Goal: Information Seeking & Learning: Learn about a topic

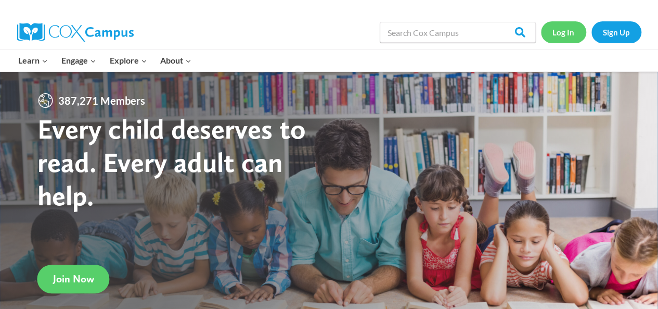
click at [555, 30] on link "Log In" at bounding box center [563, 31] width 45 height 21
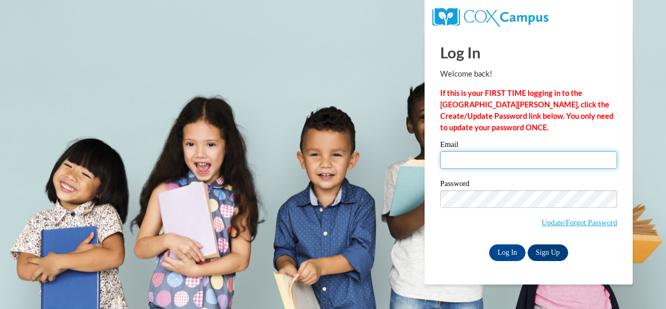
click at [542, 154] on input "Email" at bounding box center [528, 160] width 177 height 18
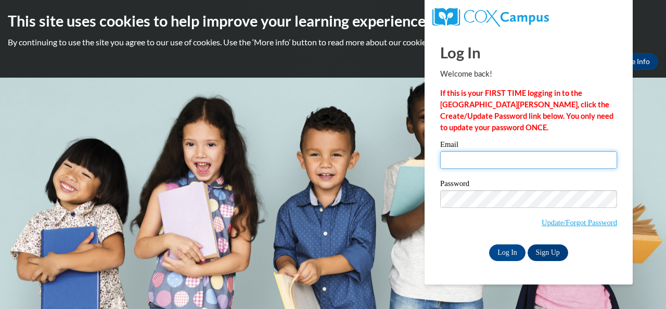
type input "head.jodi.d@muscogee.k12.ga.us"
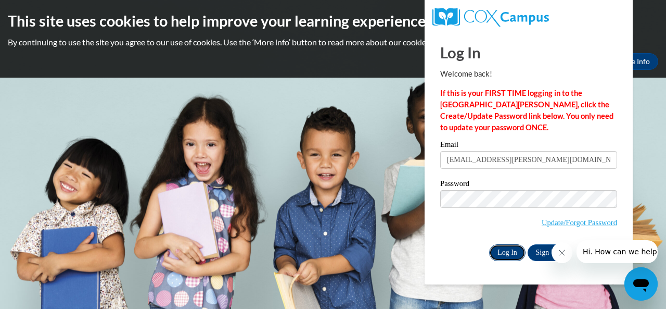
click at [510, 256] on input "Log In" at bounding box center [507, 252] width 36 height 17
click at [507, 256] on input "Log In" at bounding box center [507, 252] width 36 height 17
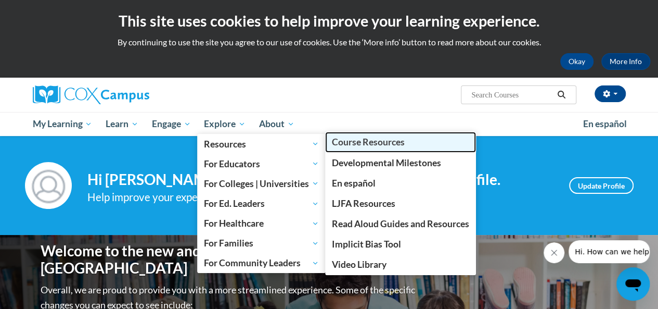
click at [358, 143] on span "Course Resources" at bounding box center [368, 141] width 73 height 11
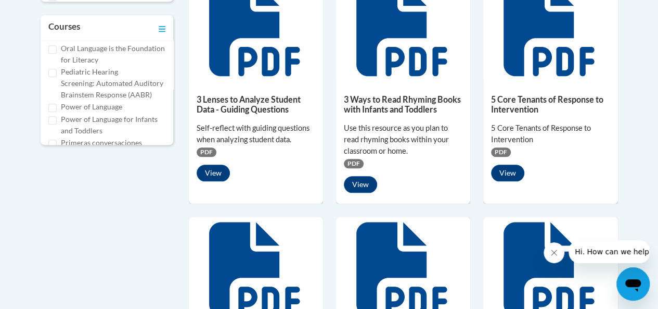
scroll to position [364, 0]
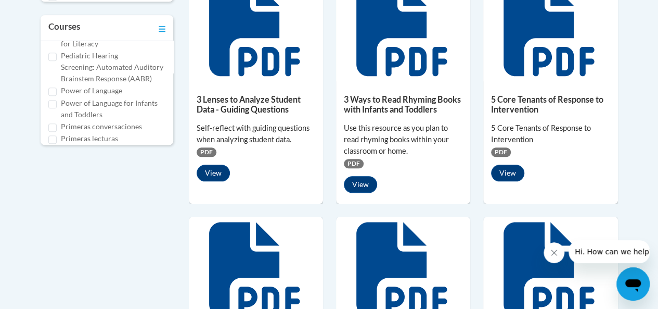
click at [58, 49] on div "Oral Language is the Foundation for Literacy" at bounding box center [106, 38] width 117 height 23
click at [54, 37] on input "Oral Language is the Foundation for Literacy" at bounding box center [52, 33] width 8 height 8
checkbox input "true"
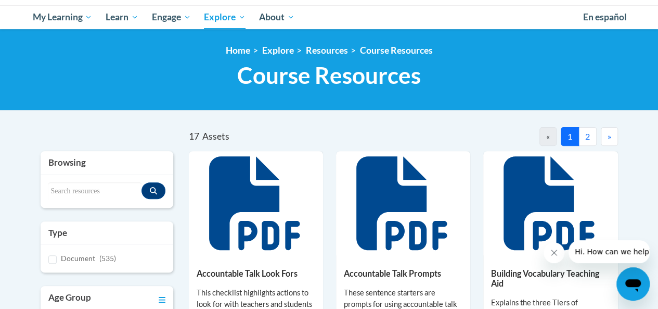
scroll to position [104, 0]
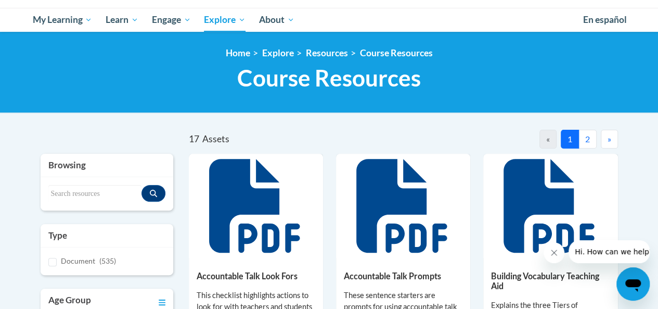
click at [585, 144] on button "2" at bounding box center [588, 139] width 18 height 19
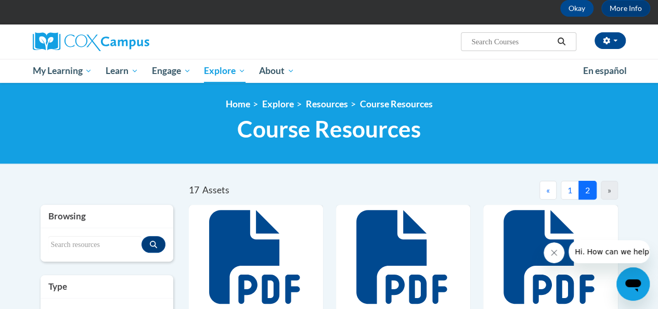
scroll to position [52, 0]
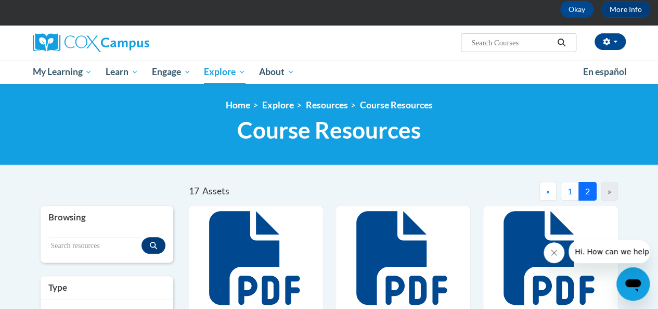
click at [574, 188] on button "1" at bounding box center [570, 191] width 18 height 19
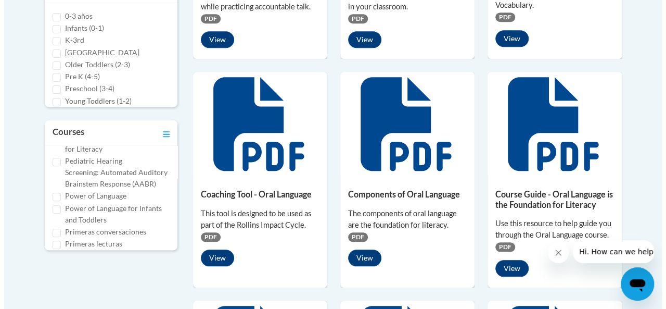
scroll to position [416, 0]
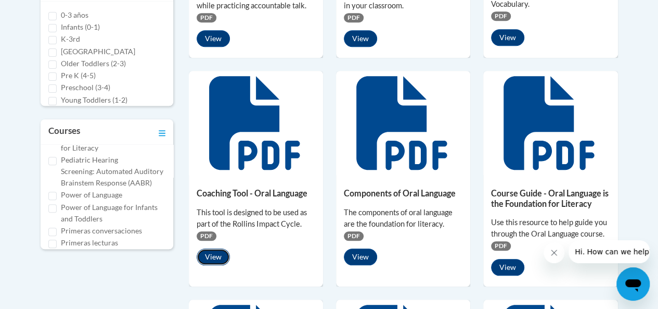
click at [207, 252] on button "View" at bounding box center [213, 256] width 33 height 17
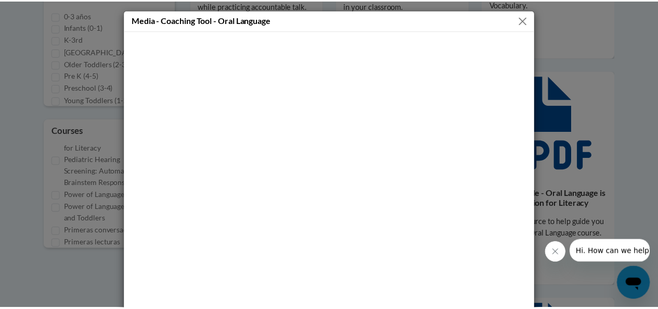
scroll to position [0, 0]
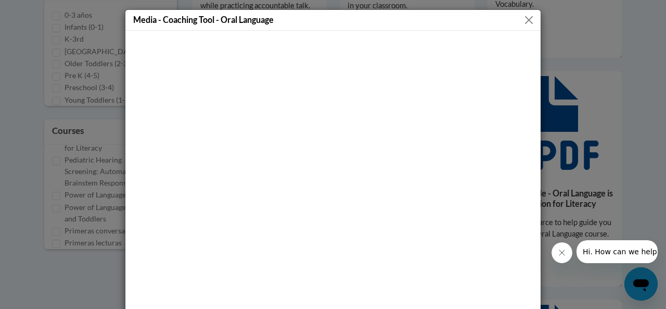
click at [523, 20] on button "Close" at bounding box center [529, 20] width 13 height 13
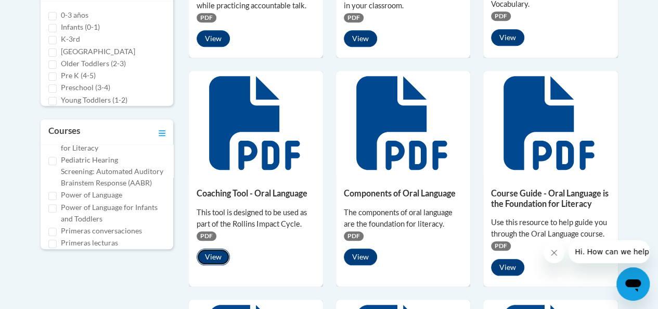
click at [221, 256] on button "View" at bounding box center [213, 256] width 33 height 17
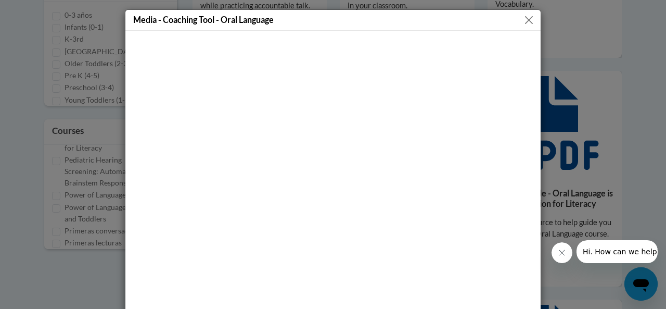
click at [523, 20] on button "Close" at bounding box center [529, 20] width 13 height 13
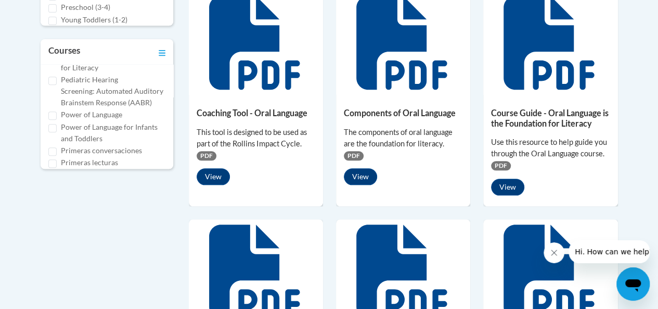
scroll to position [520, 0]
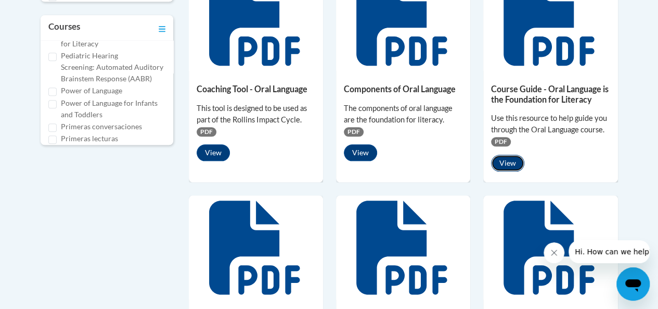
click at [494, 163] on button "View" at bounding box center [507, 163] width 33 height 17
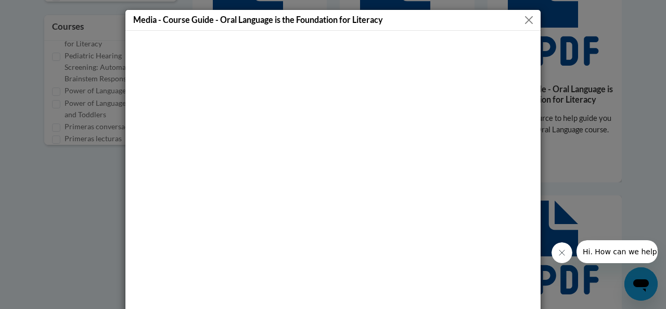
click at [527, 17] on button "Close" at bounding box center [529, 20] width 13 height 13
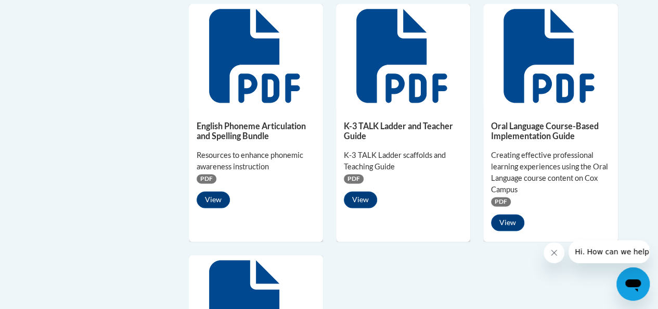
scroll to position [729, 0]
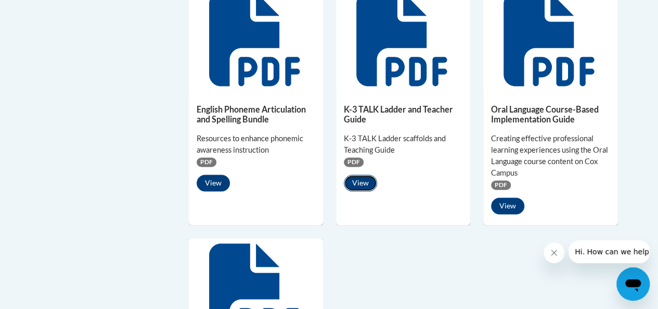
click at [355, 182] on button "View" at bounding box center [360, 182] width 33 height 17
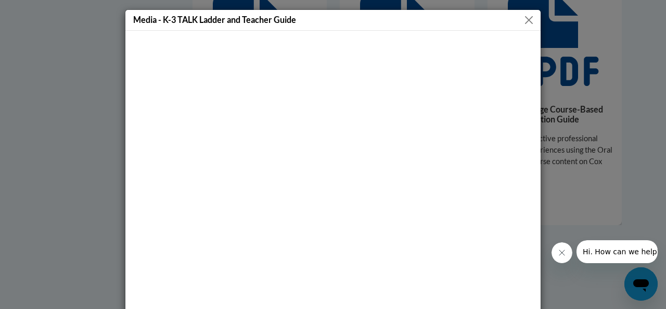
click at [523, 18] on button "Close" at bounding box center [529, 20] width 13 height 13
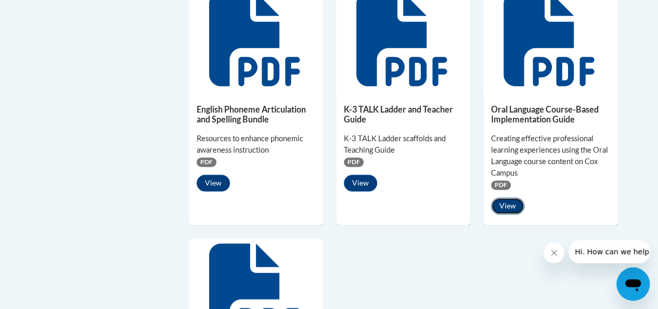
click at [505, 203] on button "View" at bounding box center [507, 205] width 33 height 17
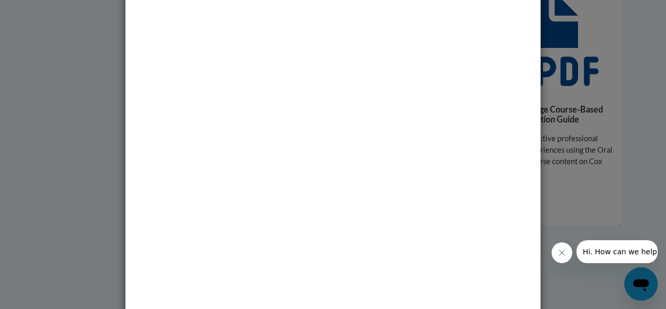
scroll to position [61, 0]
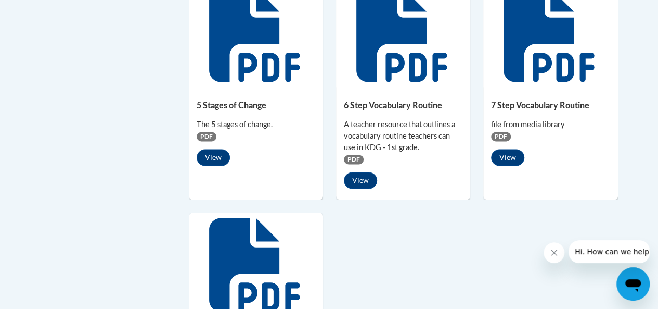
scroll to position [781, 0]
